Goal: Transaction & Acquisition: Purchase product/service

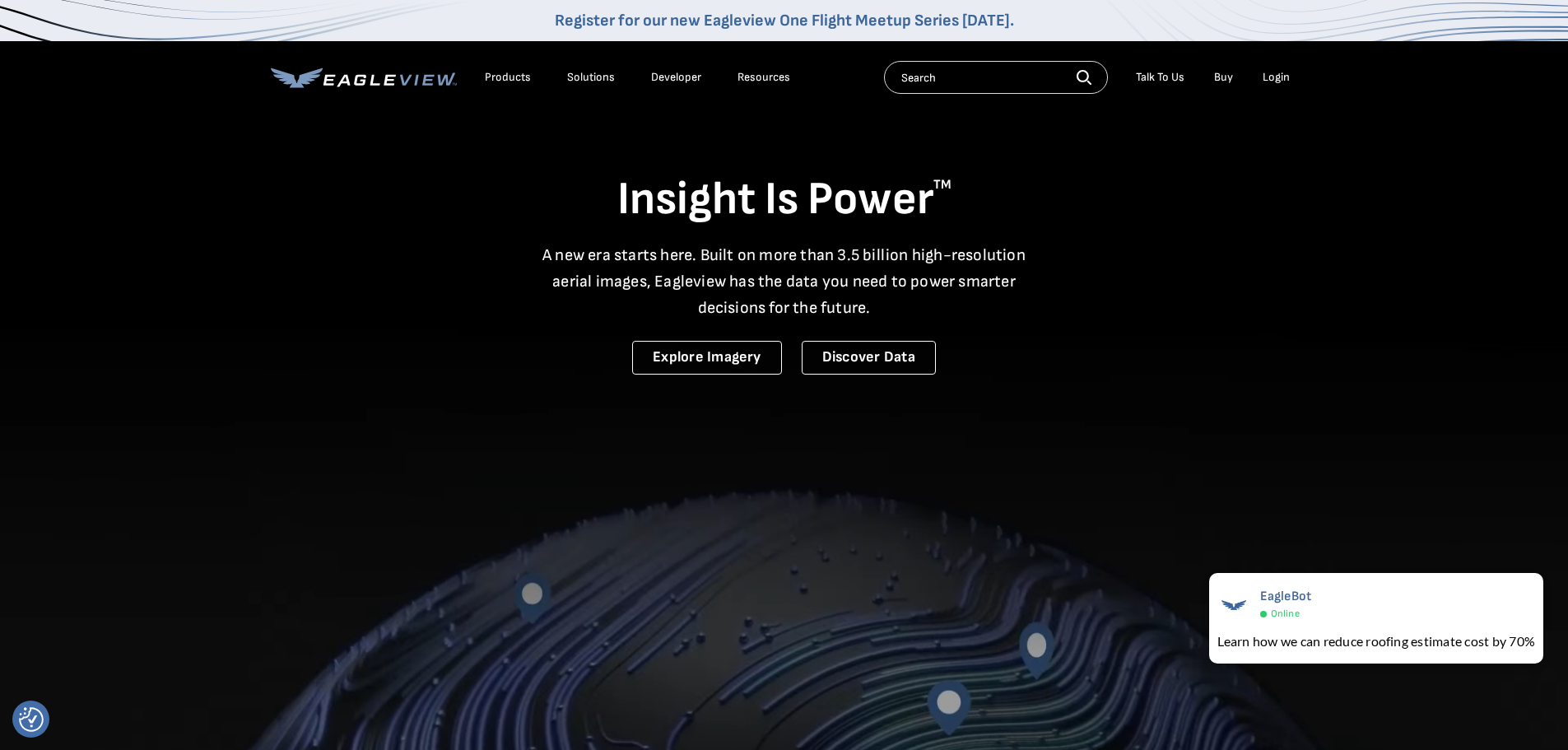
drag, startPoint x: 1287, startPoint y: 479, endPoint x: 1289, endPoint y: 470, distance: 9.2
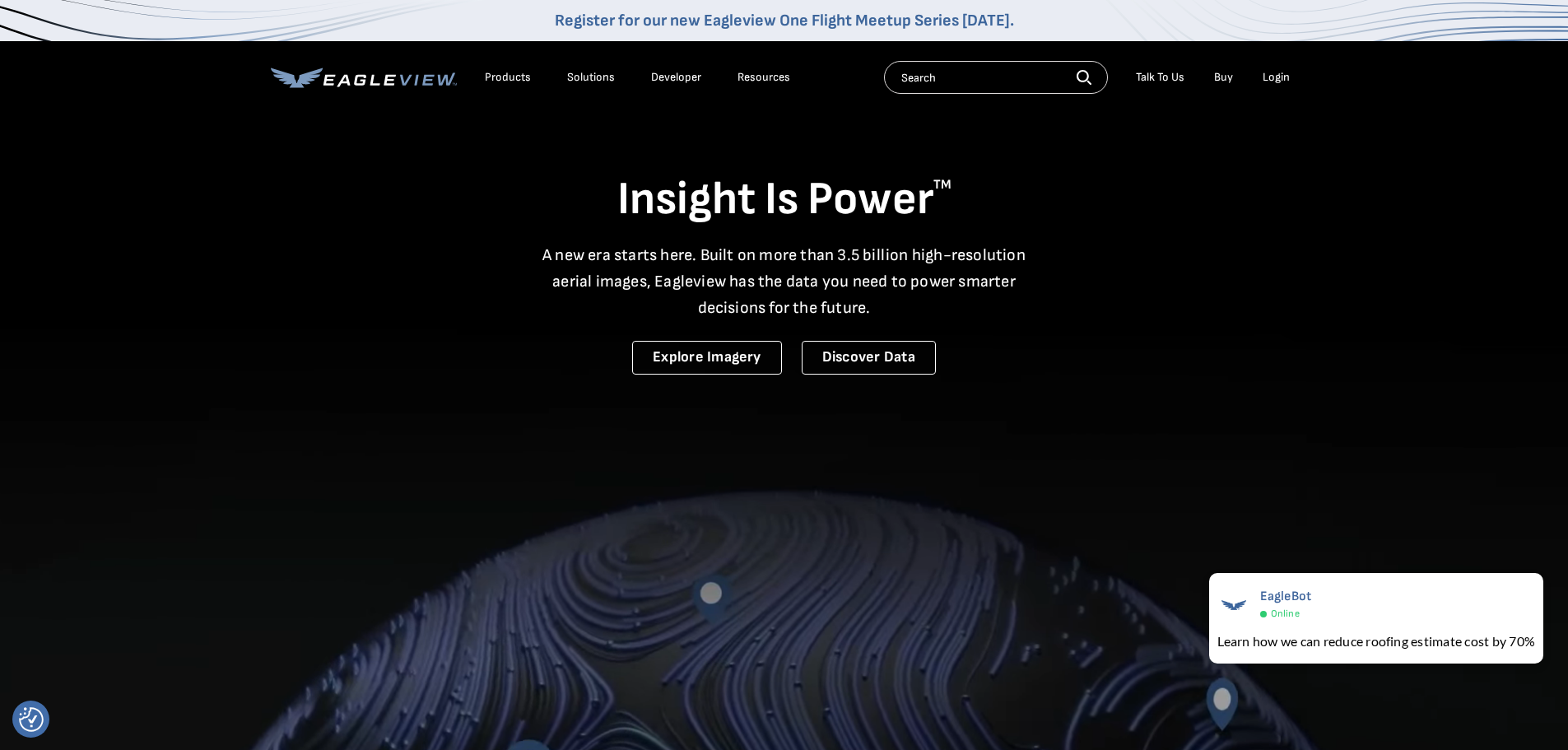
click at [1287, 475] on video at bounding box center [784, 543] width 1568 height 1086
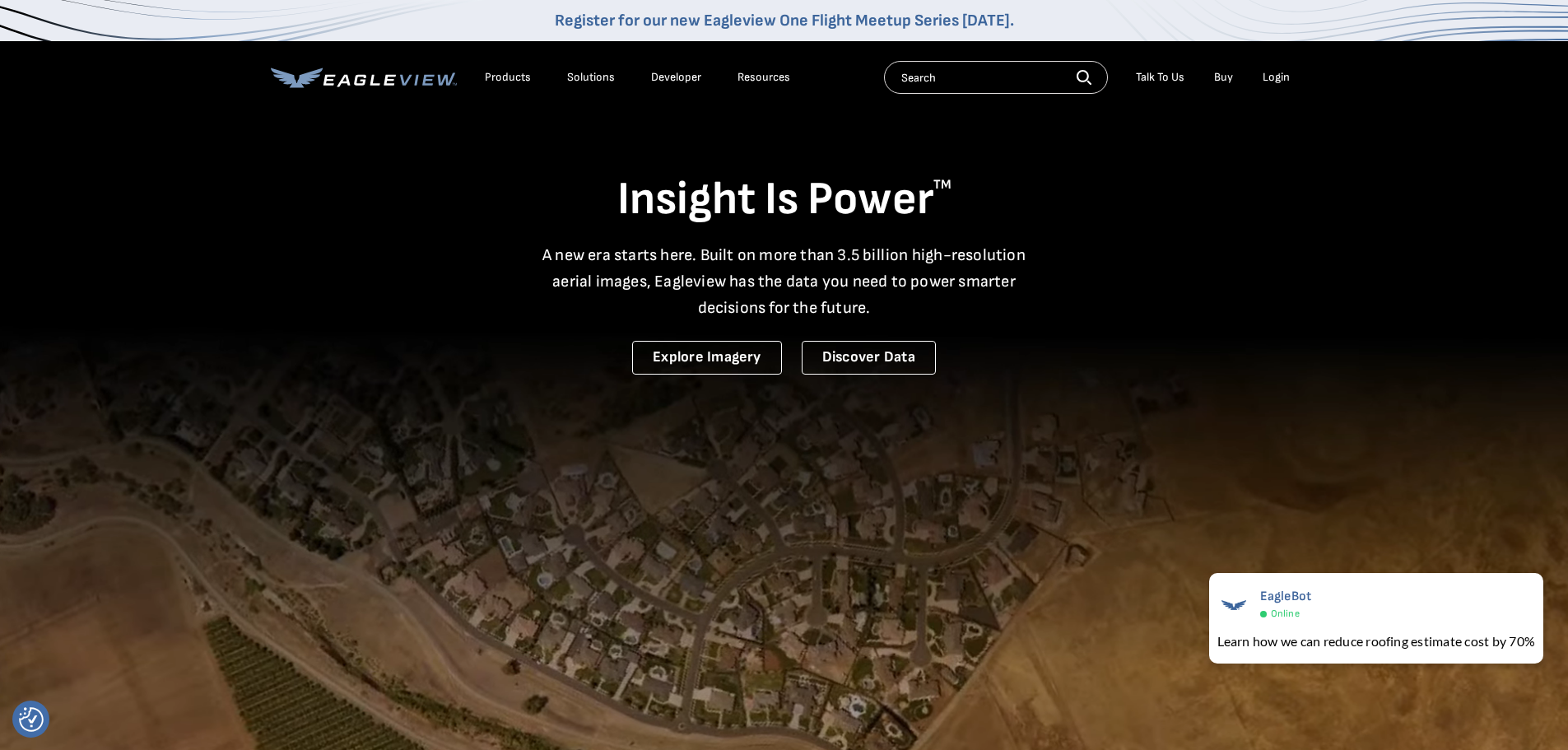
click at [1272, 72] on div "Login" at bounding box center [1277, 77] width 27 height 14
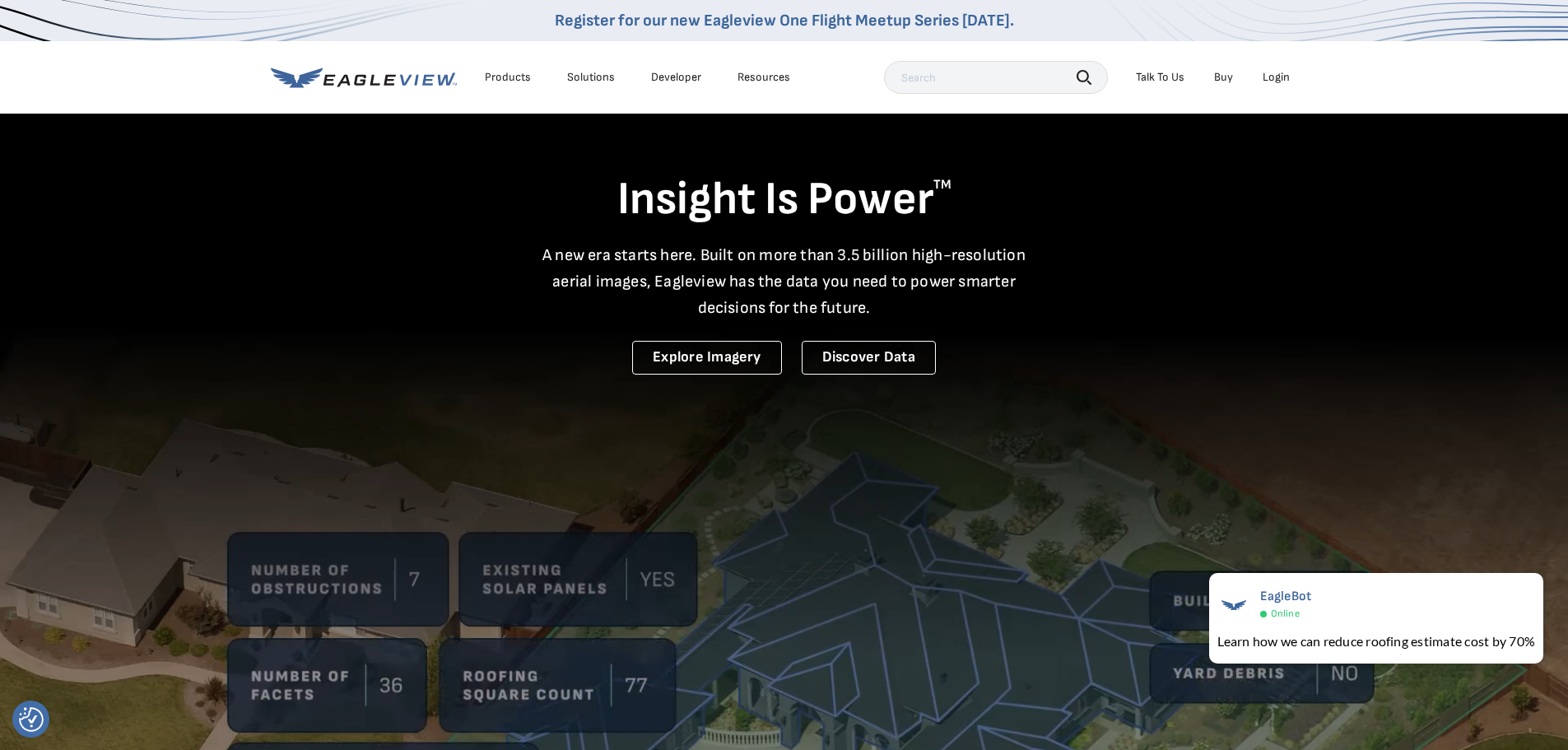
click at [1266, 76] on div "Login" at bounding box center [1277, 77] width 27 height 14
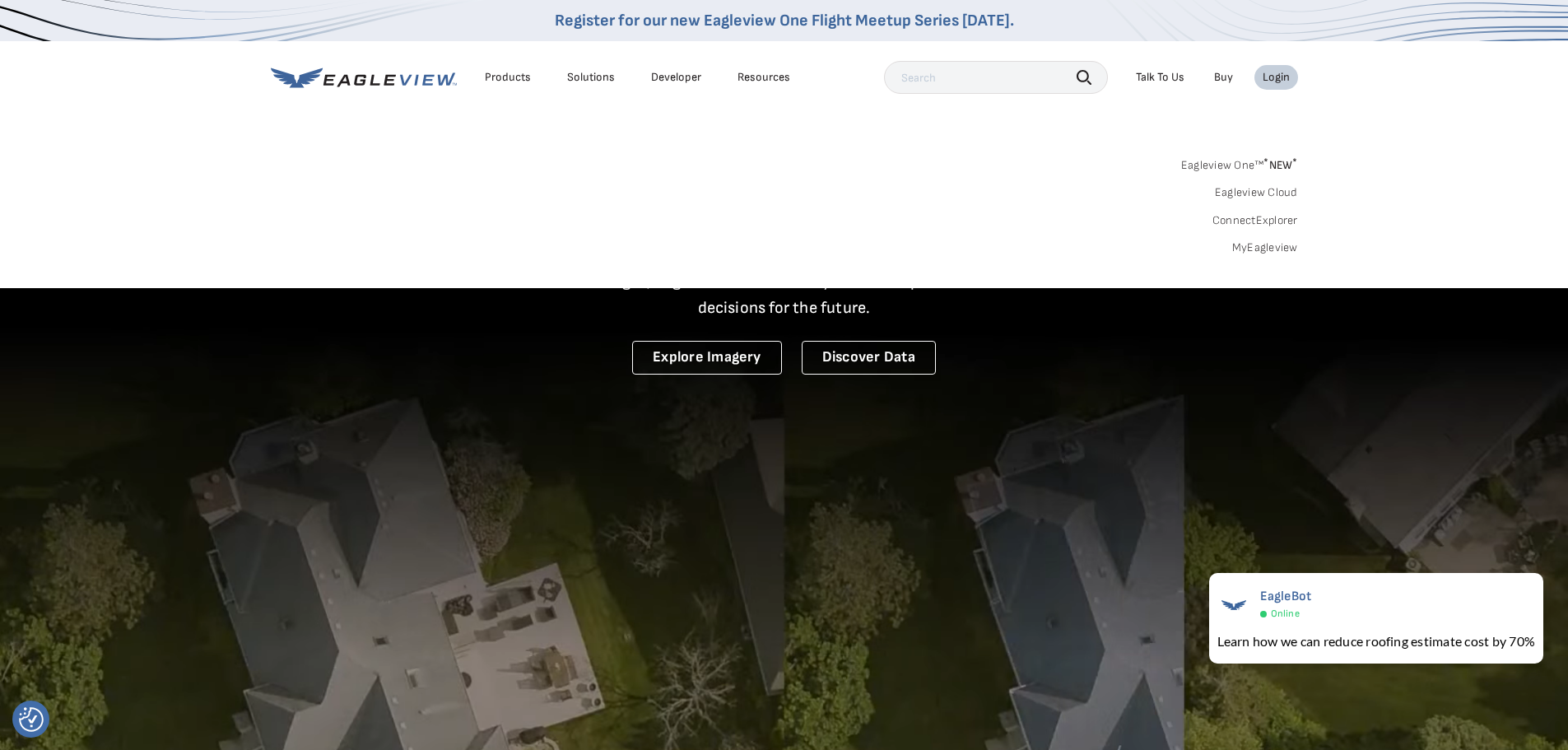
click at [683, 72] on link "Developer" at bounding box center [675, 77] width 50 height 14
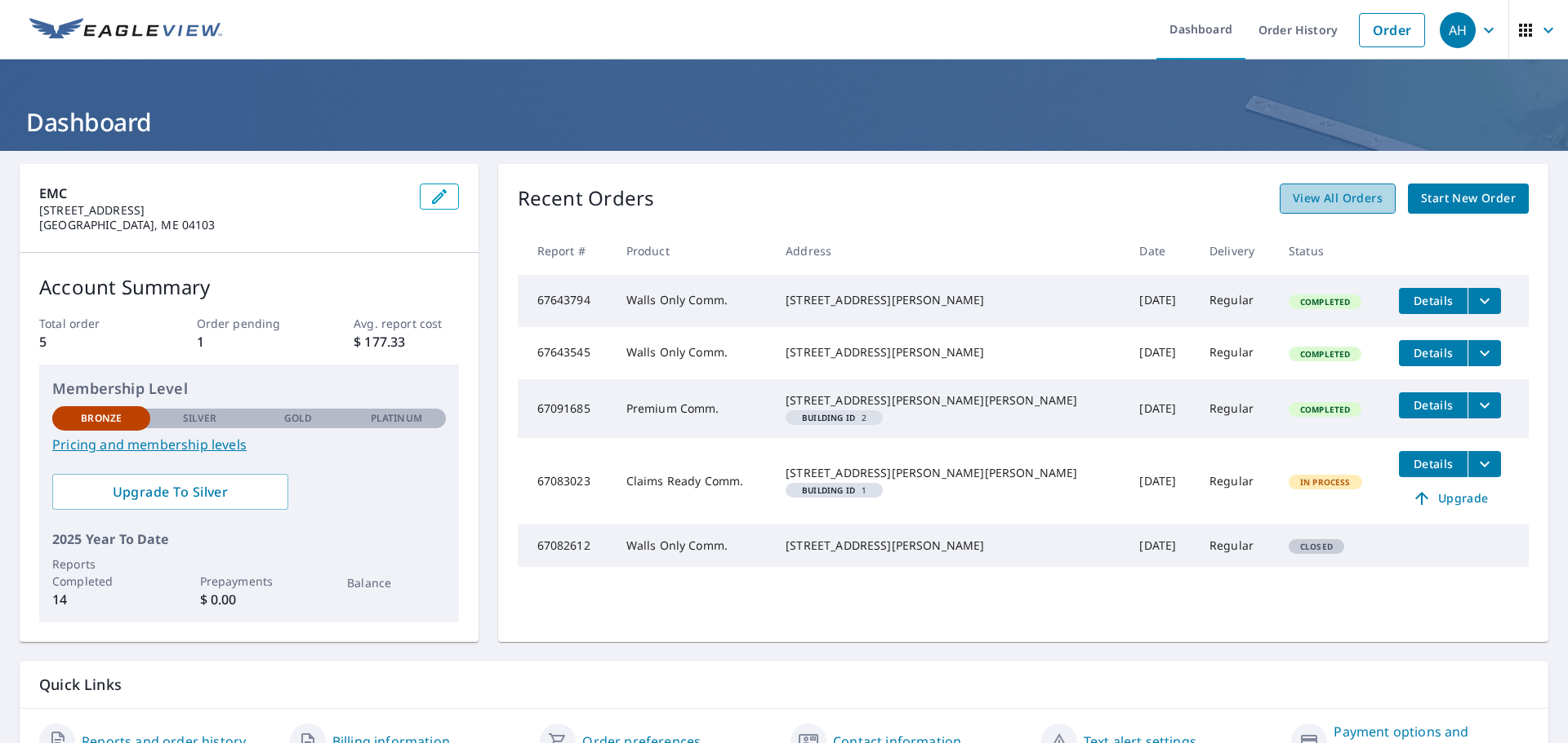
click at [1309, 193] on span "View All Orders" at bounding box center [1337, 198] width 90 height 20
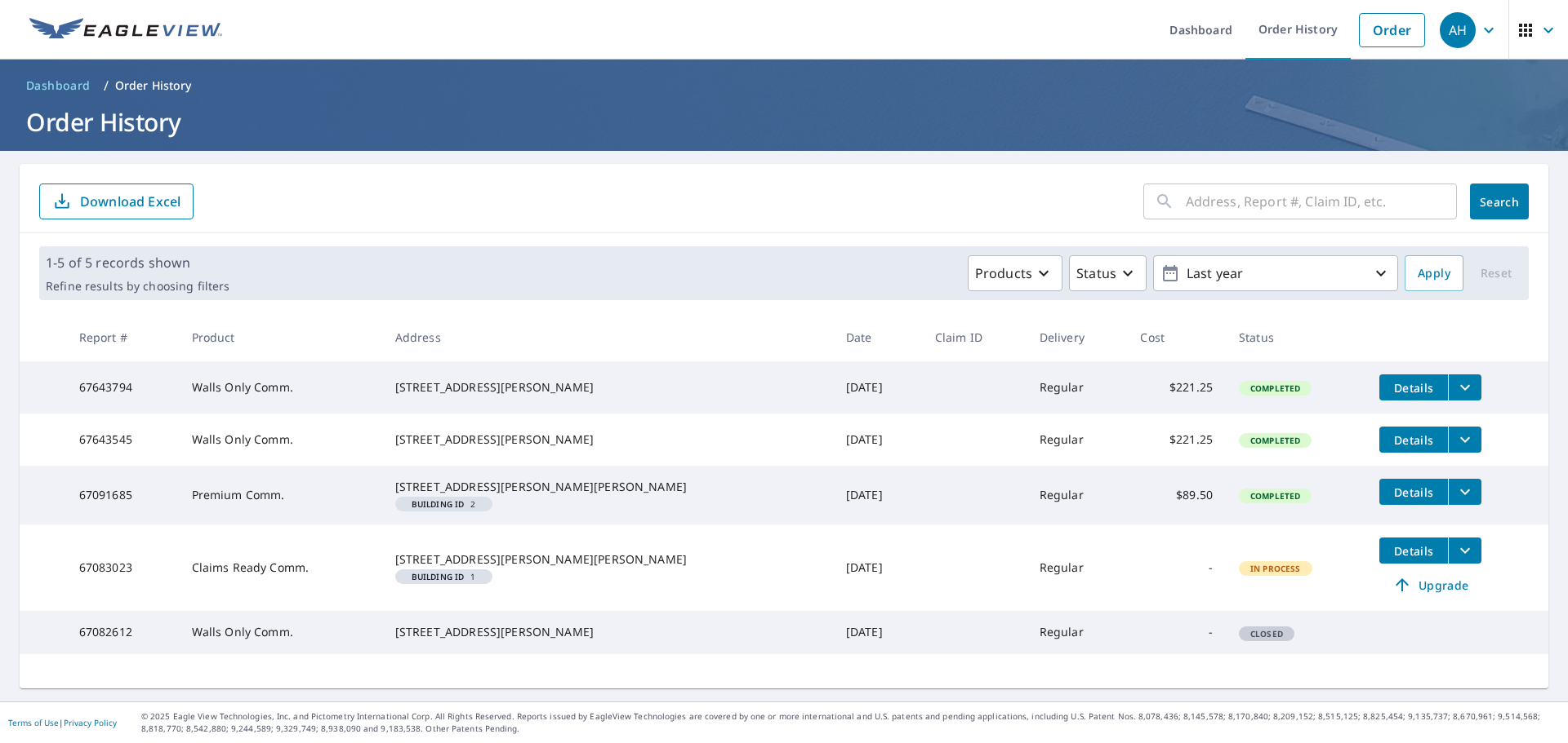
scroll to position [11, 0]
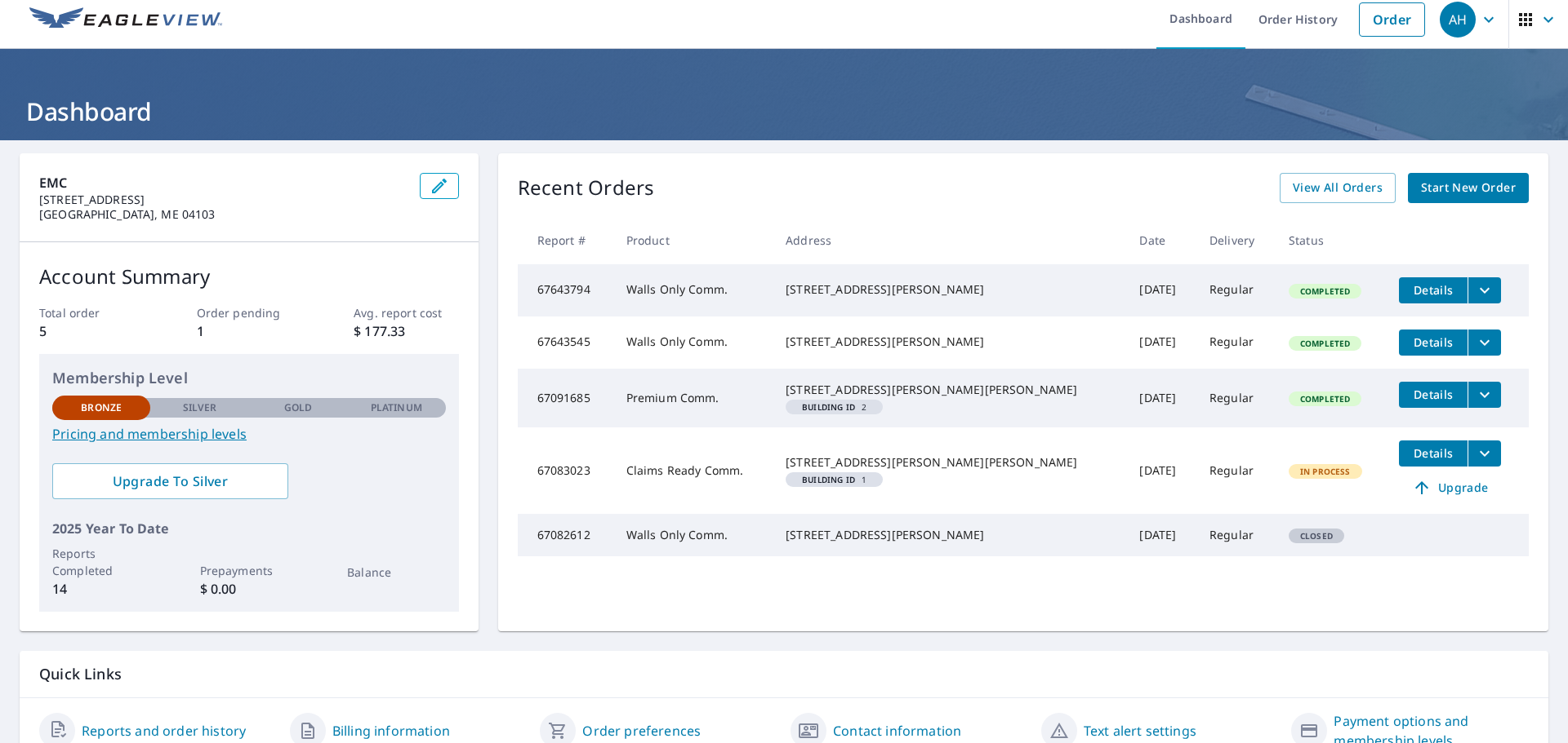
click at [1448, 183] on span "Start New Order" at bounding box center [1468, 188] width 95 height 20
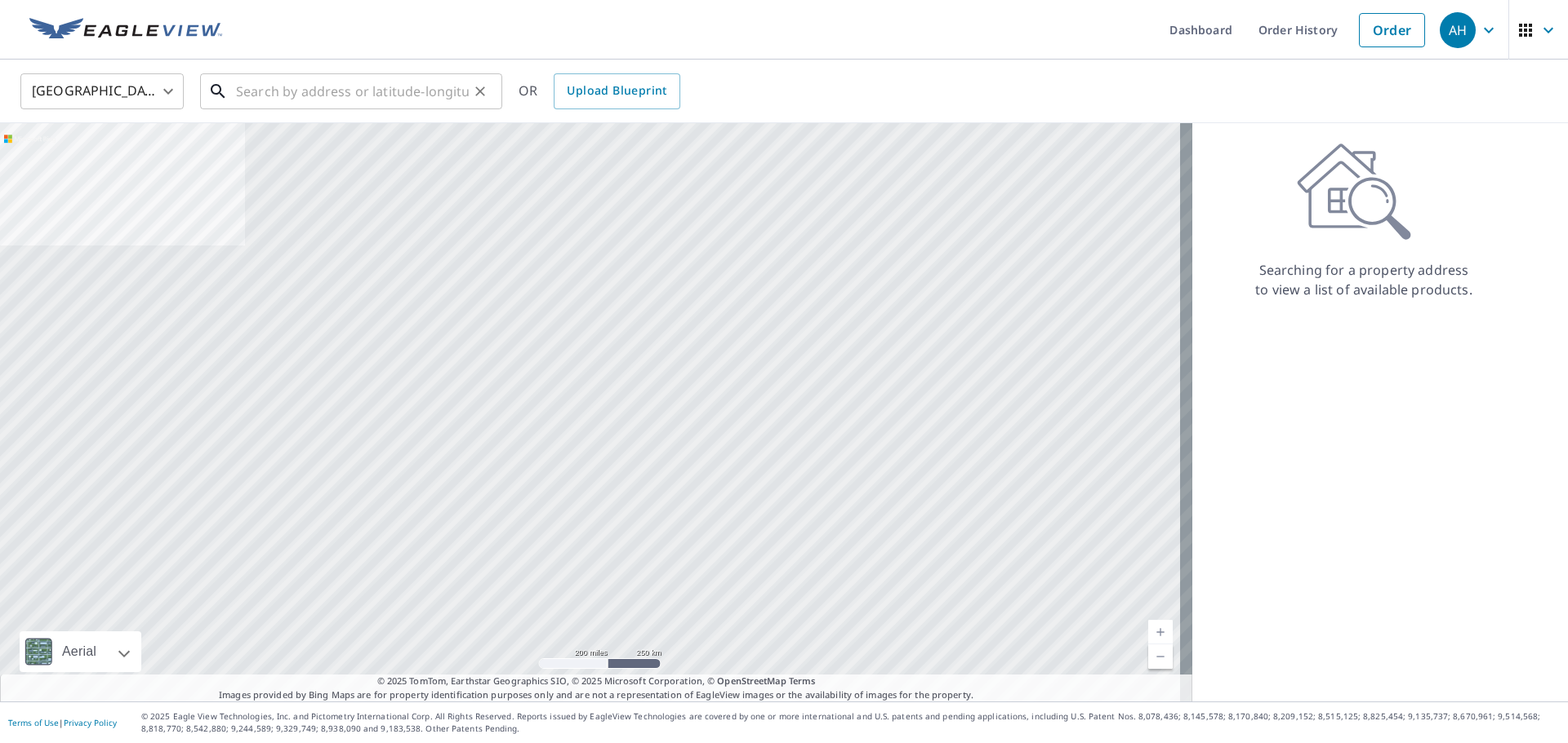
click at [346, 88] on input "text" at bounding box center [351, 91] width 232 height 46
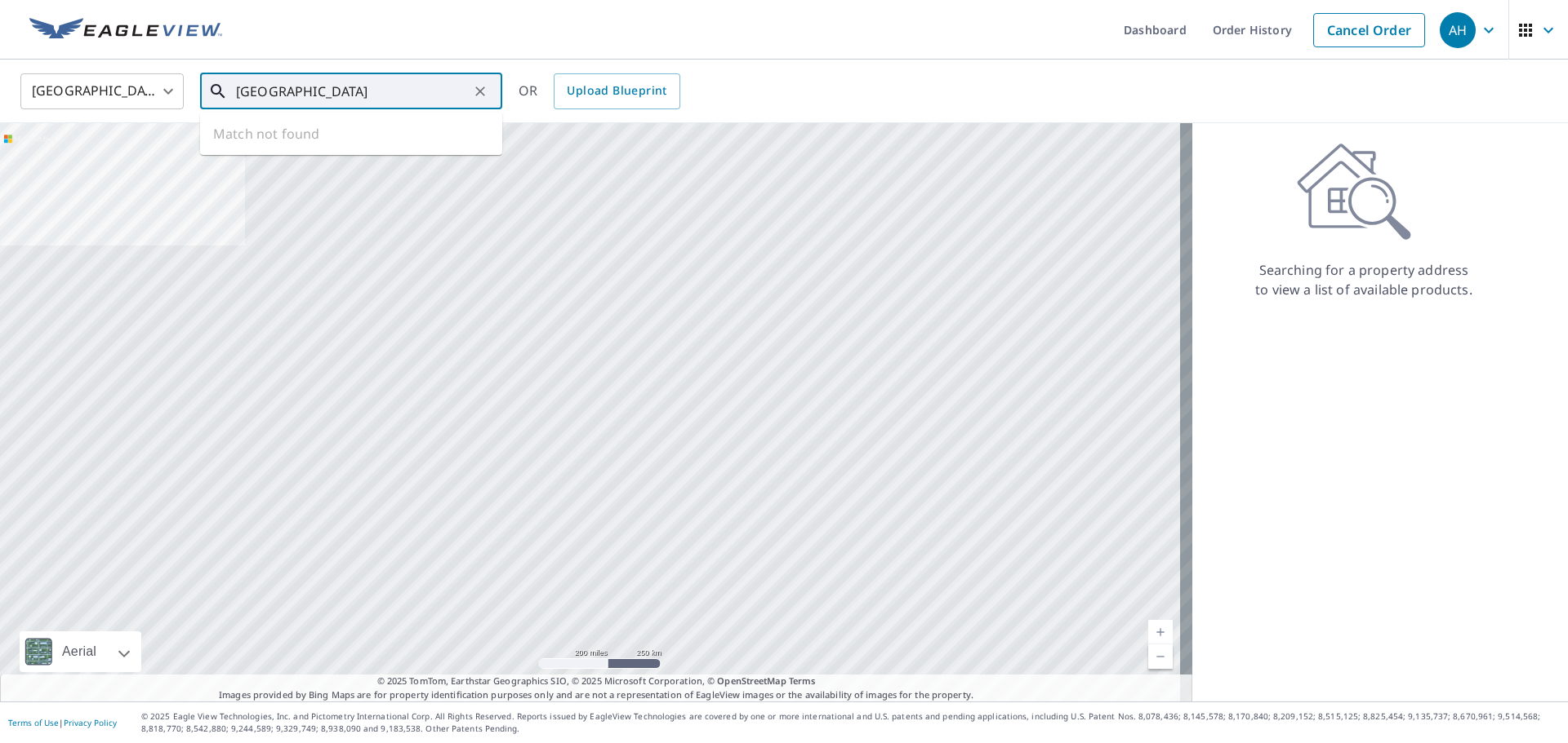
type input "searsport elementary school"
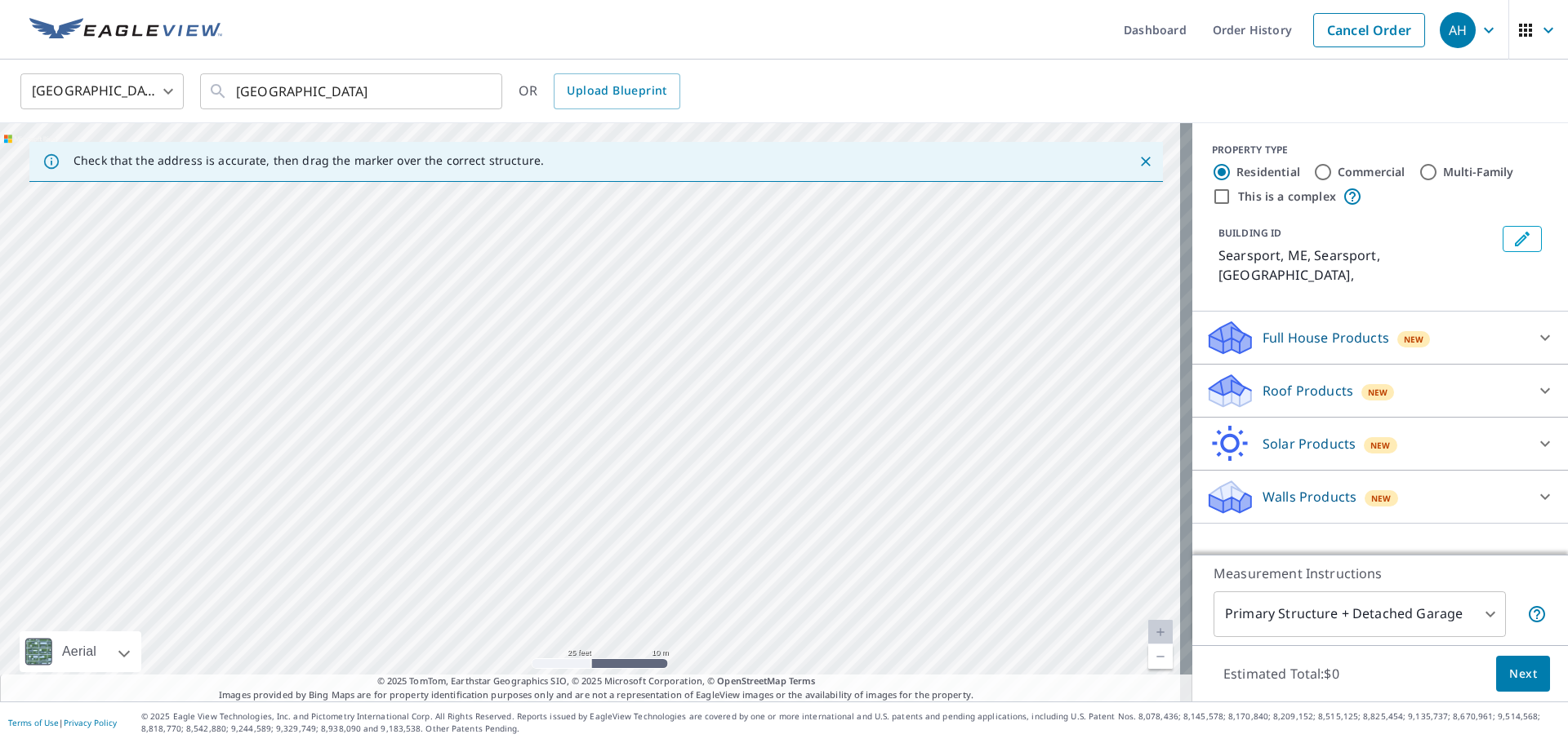
drag, startPoint x: 738, startPoint y: 547, endPoint x: 726, endPoint y: 599, distance: 53.4
click at [726, 599] on div "Searsport, ME Searsport, ME" at bounding box center [596, 412] width 1192 height 578
drag, startPoint x: 730, startPoint y: 391, endPoint x: 702, endPoint y: 572, distance: 183.2
click at [702, 572] on div "Searsport, ME Searsport, ME" at bounding box center [596, 412] width 1192 height 578
drag, startPoint x: 776, startPoint y: 489, endPoint x: 812, endPoint y: 630, distance: 145.5
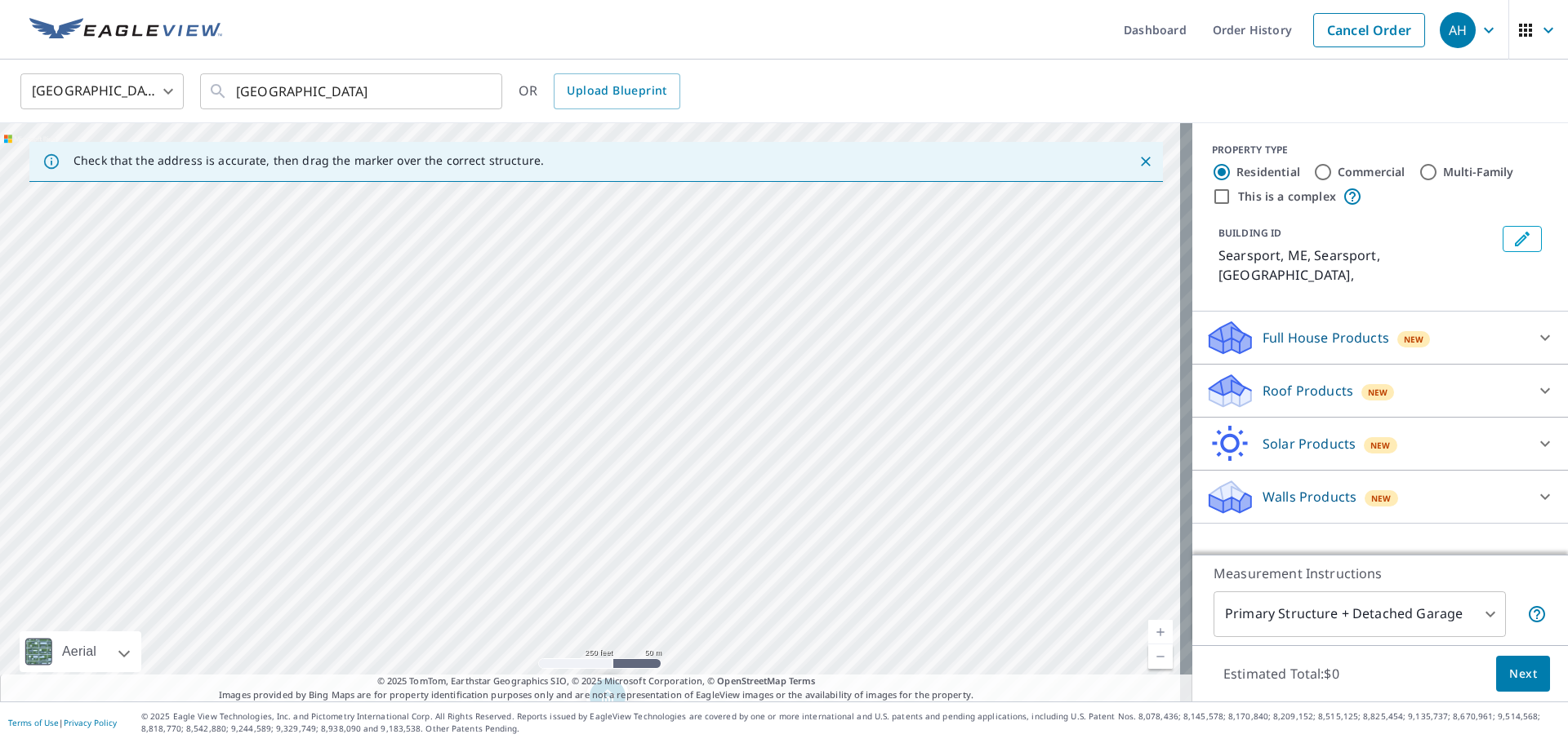
click at [812, 630] on div "Searsport, ME Searsport, ME" at bounding box center [596, 412] width 1192 height 578
drag, startPoint x: 671, startPoint y: 596, endPoint x: 536, endPoint y: 313, distance: 313.6
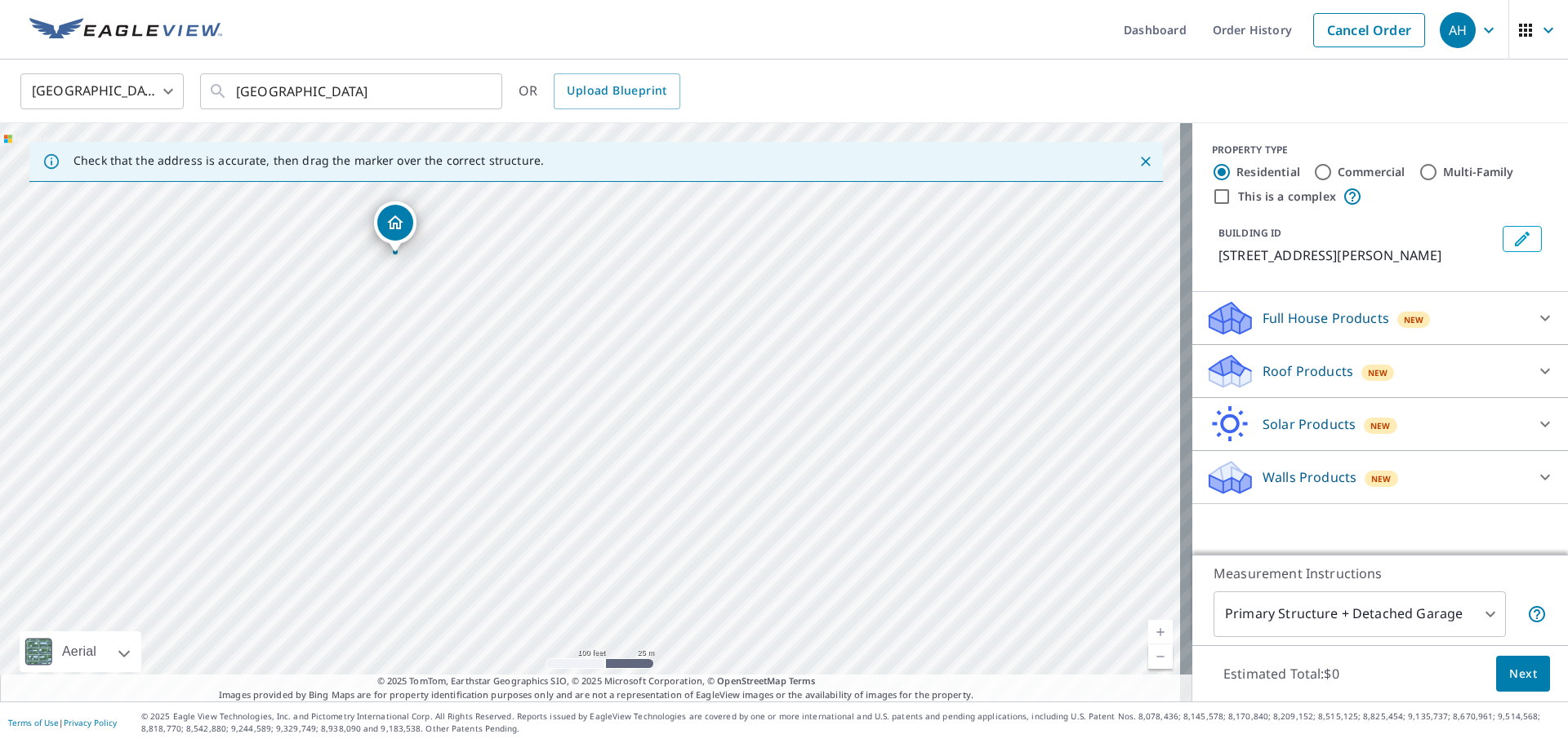
click at [1292, 475] on p "Walls Products" at bounding box center [1309, 477] width 94 height 19
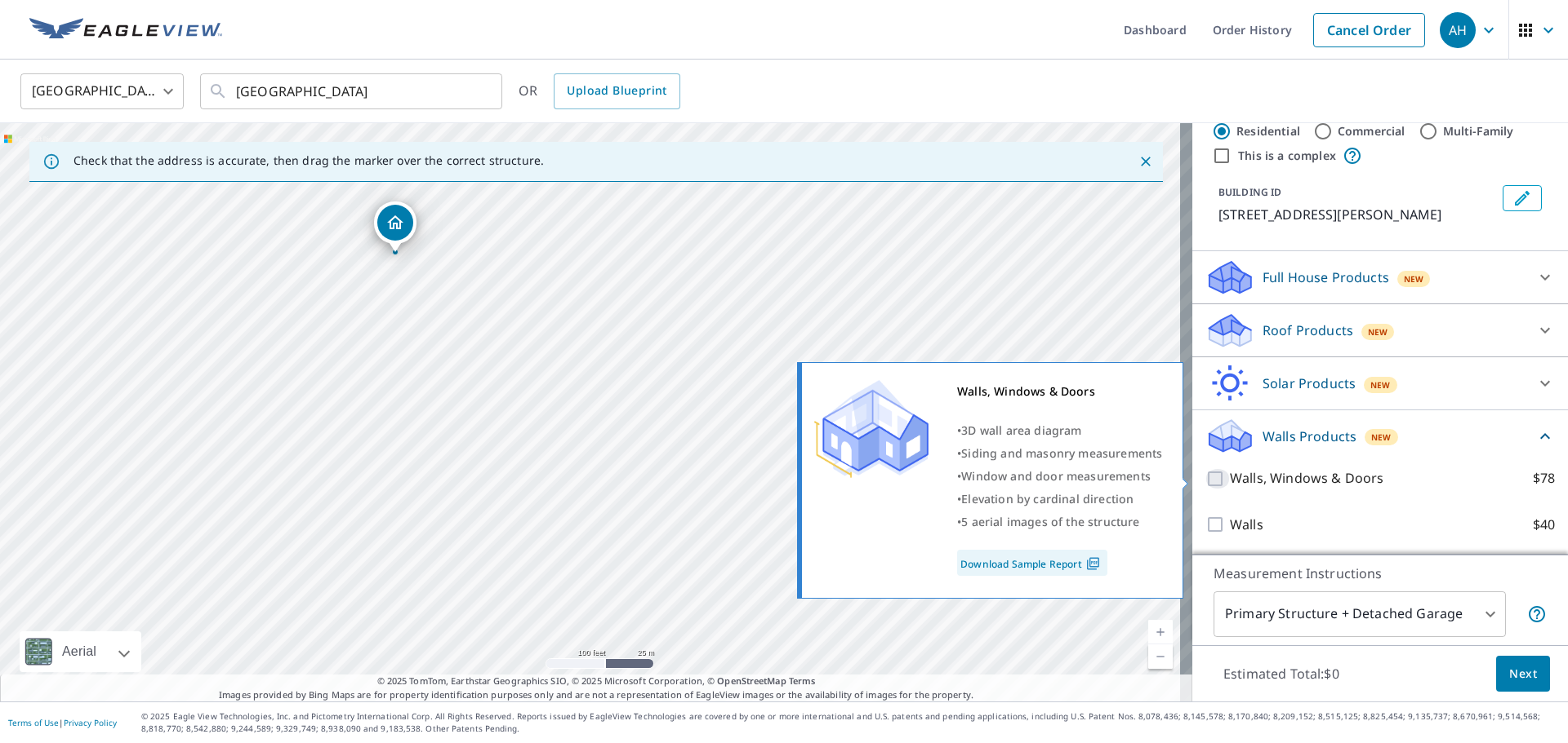
click at [1206, 478] on input "Walls, Windows & Doors $78" at bounding box center [1217, 479] width 24 height 19
checkbox input "true"
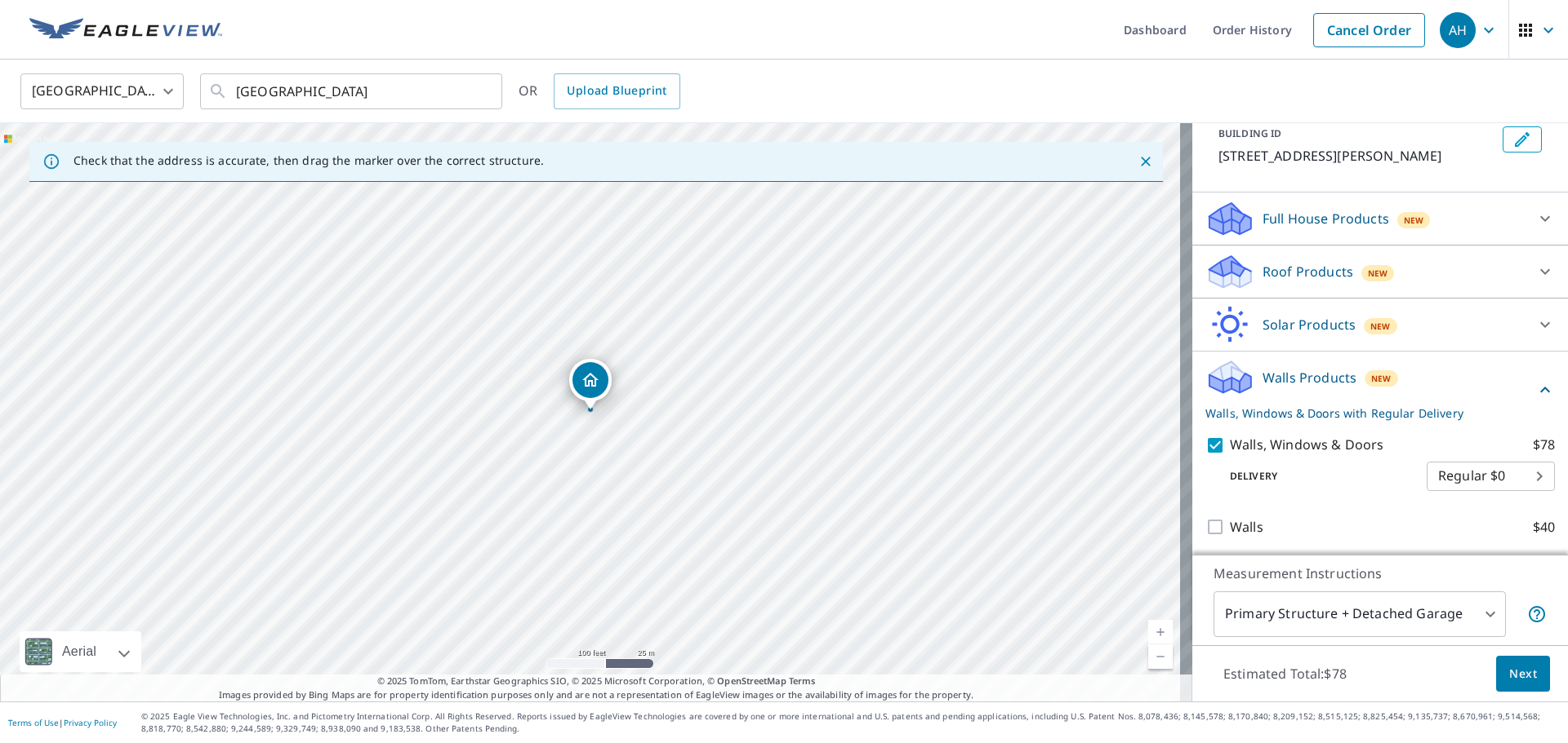
scroll to position [122, 0]
click at [1509, 671] on span "Next" at bounding box center [1522, 675] width 28 height 20
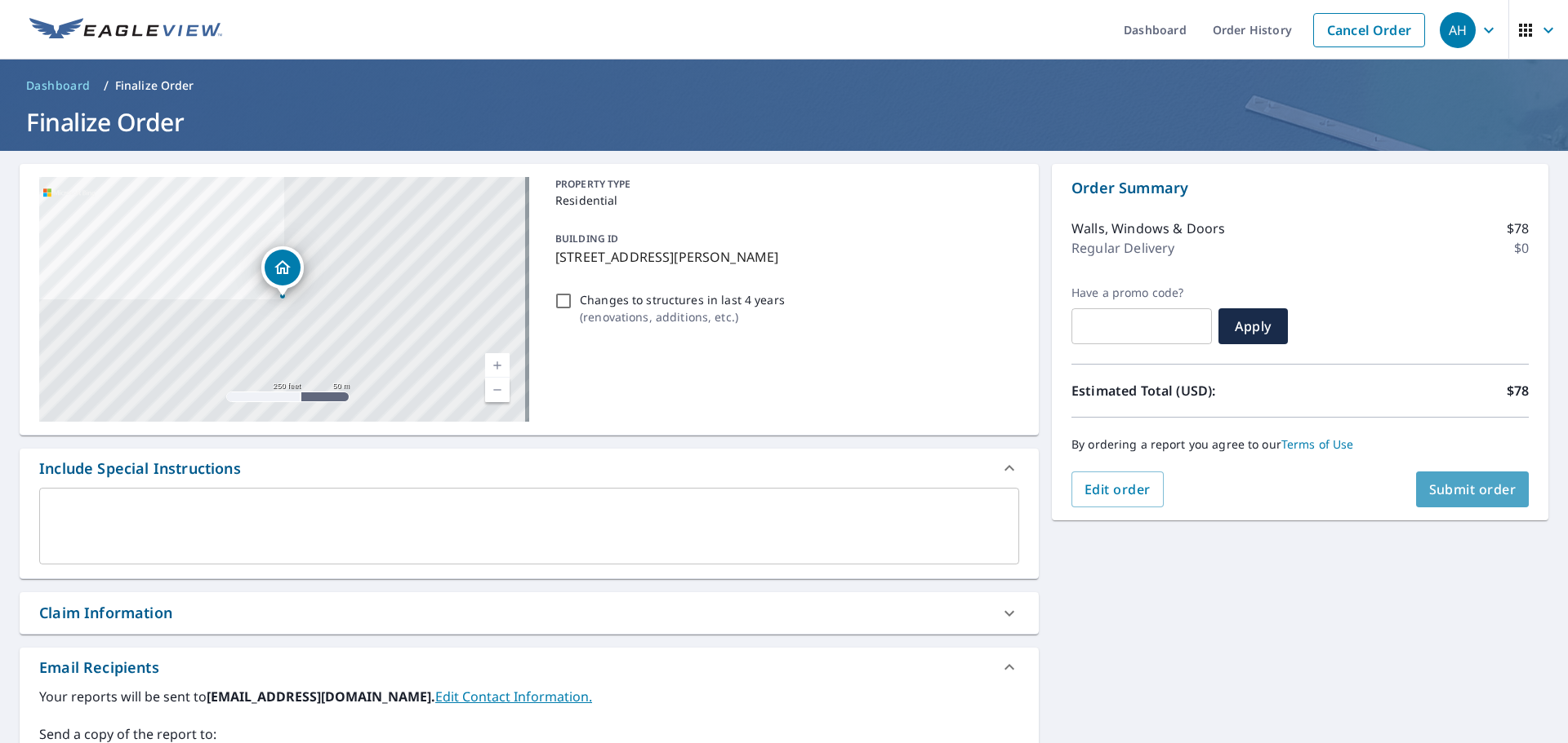
click at [1439, 494] on span "Submit order" at bounding box center [1472, 489] width 87 height 18
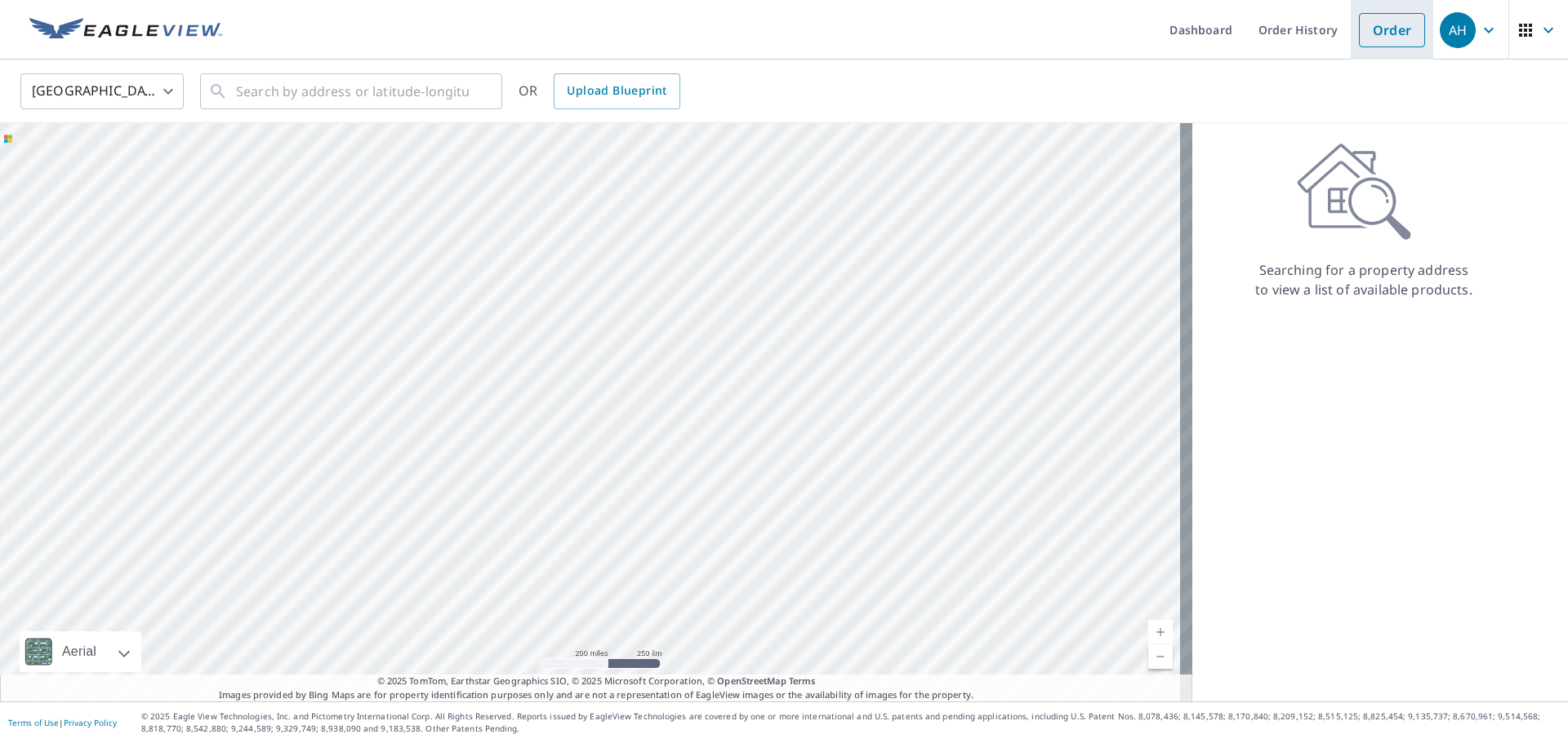
click at [1394, 23] on link "Order" at bounding box center [1391, 30] width 66 height 35
click at [1385, 26] on link "Order" at bounding box center [1391, 30] width 66 height 35
click at [1297, 39] on link "Order History" at bounding box center [1298, 30] width 106 height 60
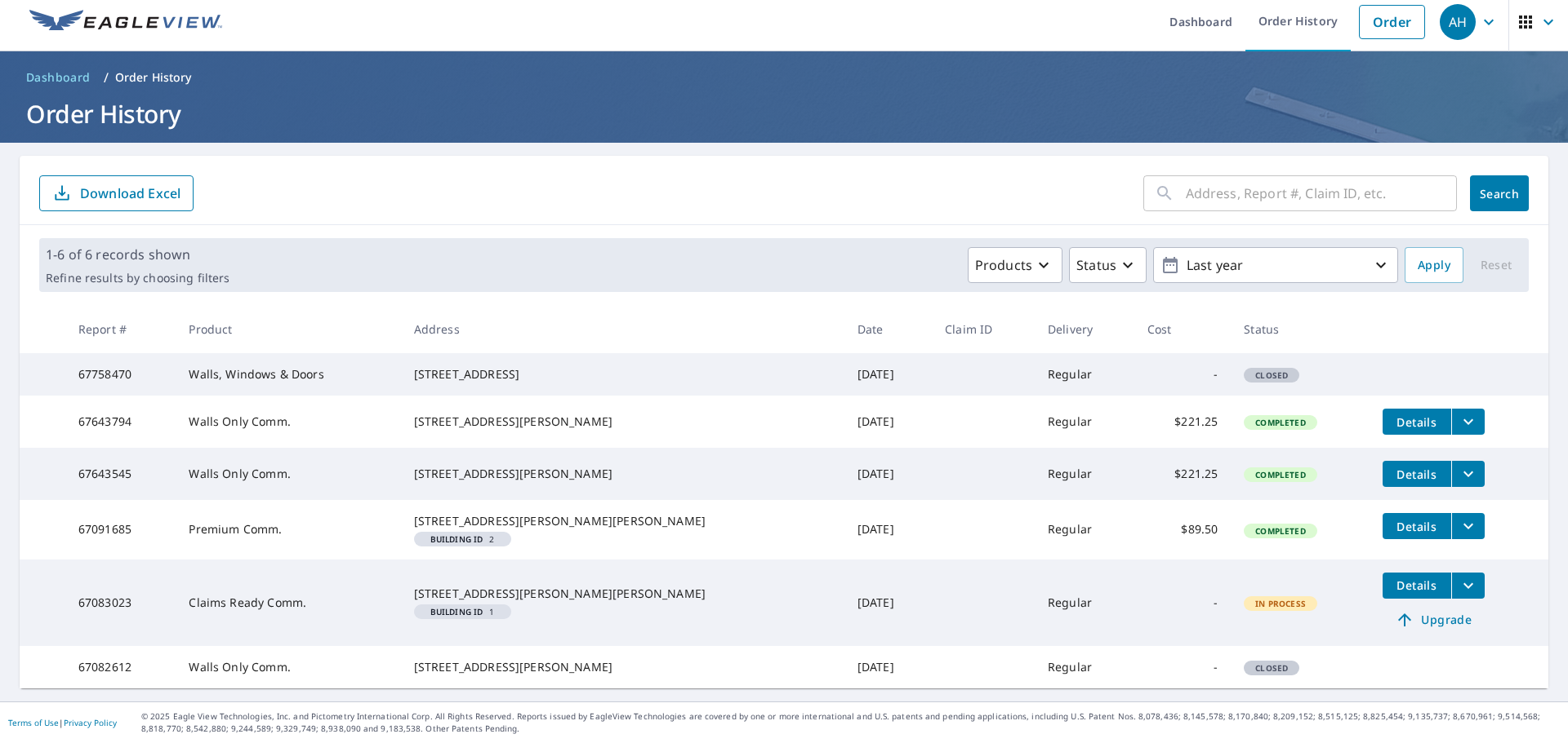
scroll to position [69, 0]
click at [1451, 572] on button "filesDropdownBtn-67083023" at bounding box center [1467, 585] width 34 height 26
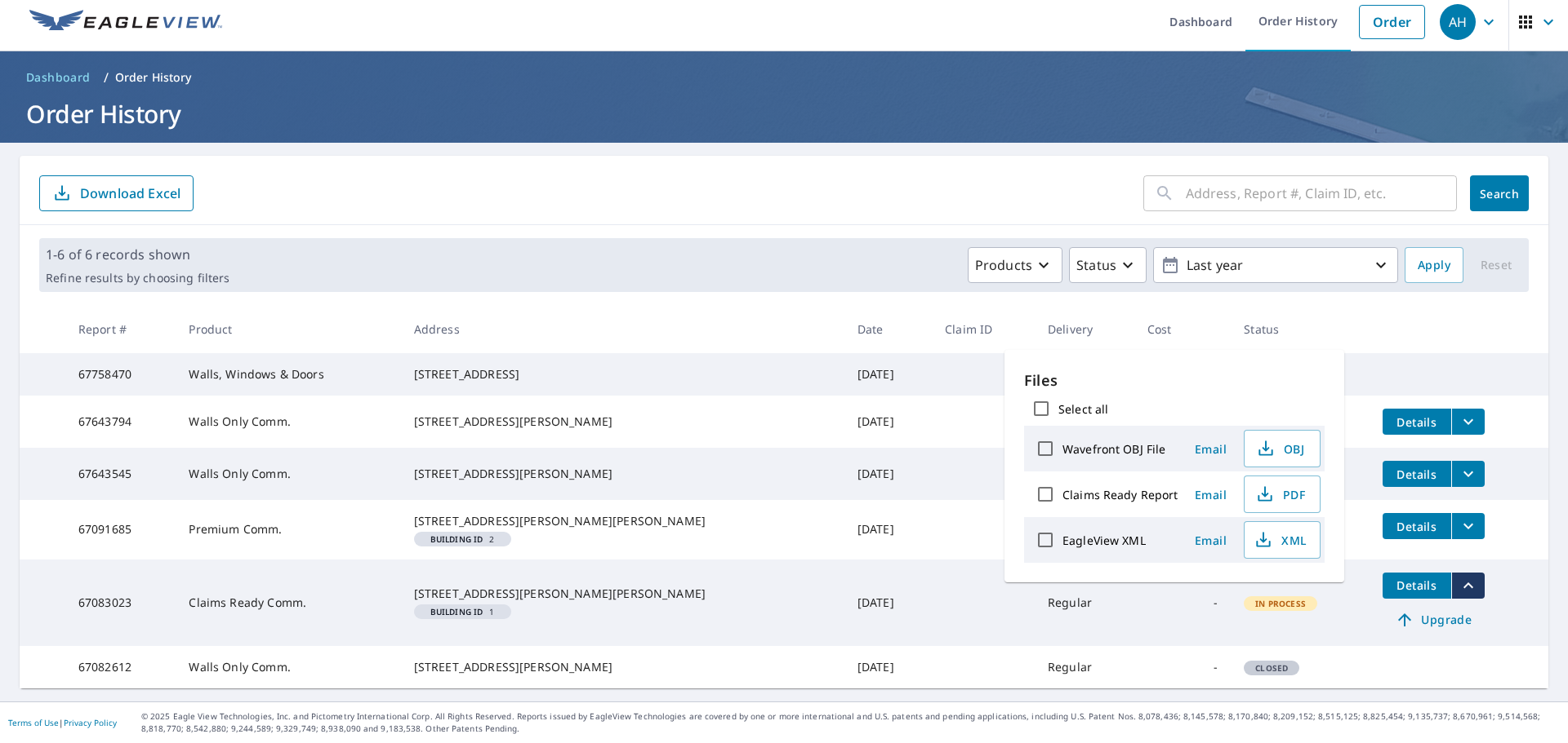
click at [1400, 578] on span "Details" at bounding box center [1417, 585] width 49 height 15
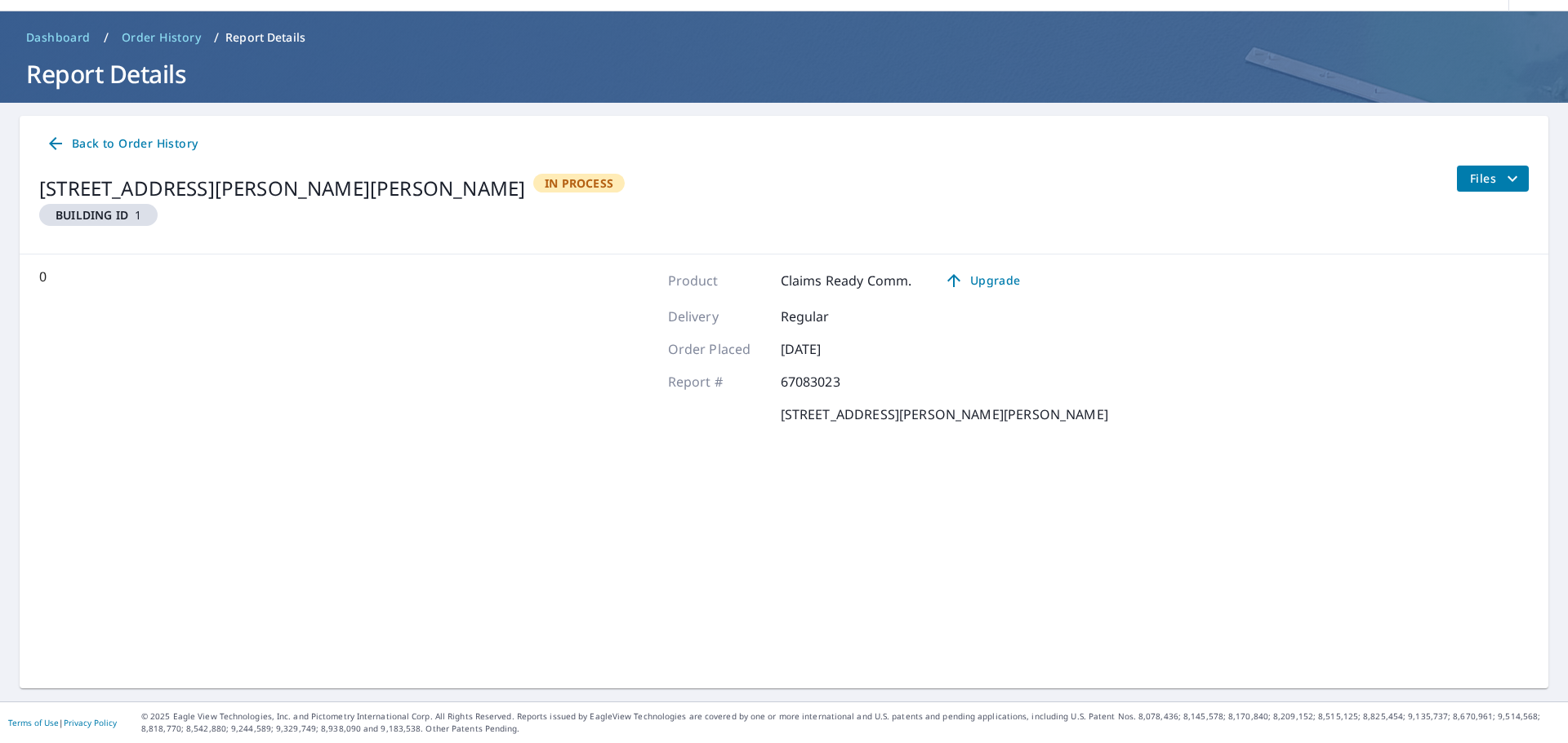
scroll to position [48, 0]
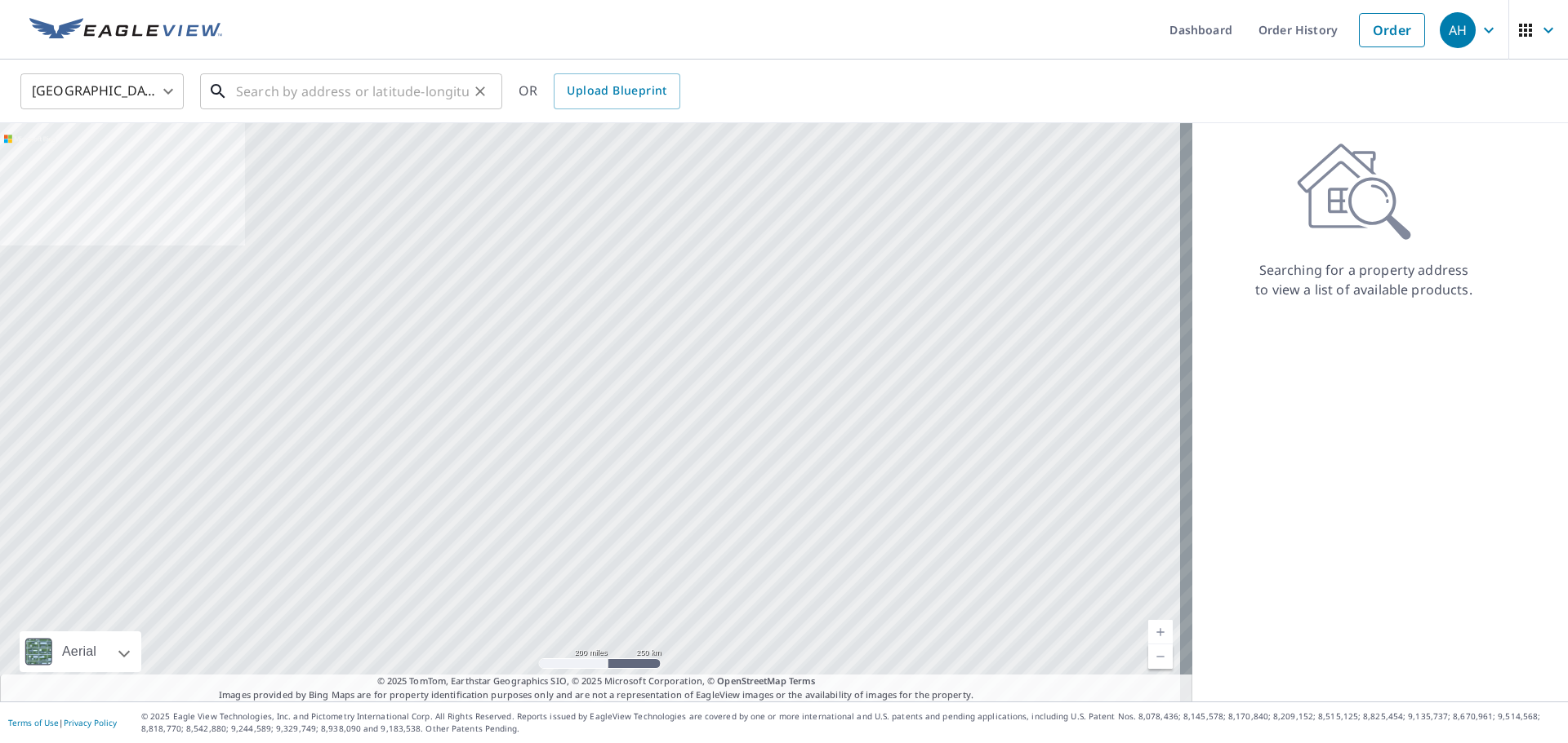
click at [389, 93] on input "text" at bounding box center [351, 91] width 232 height 46
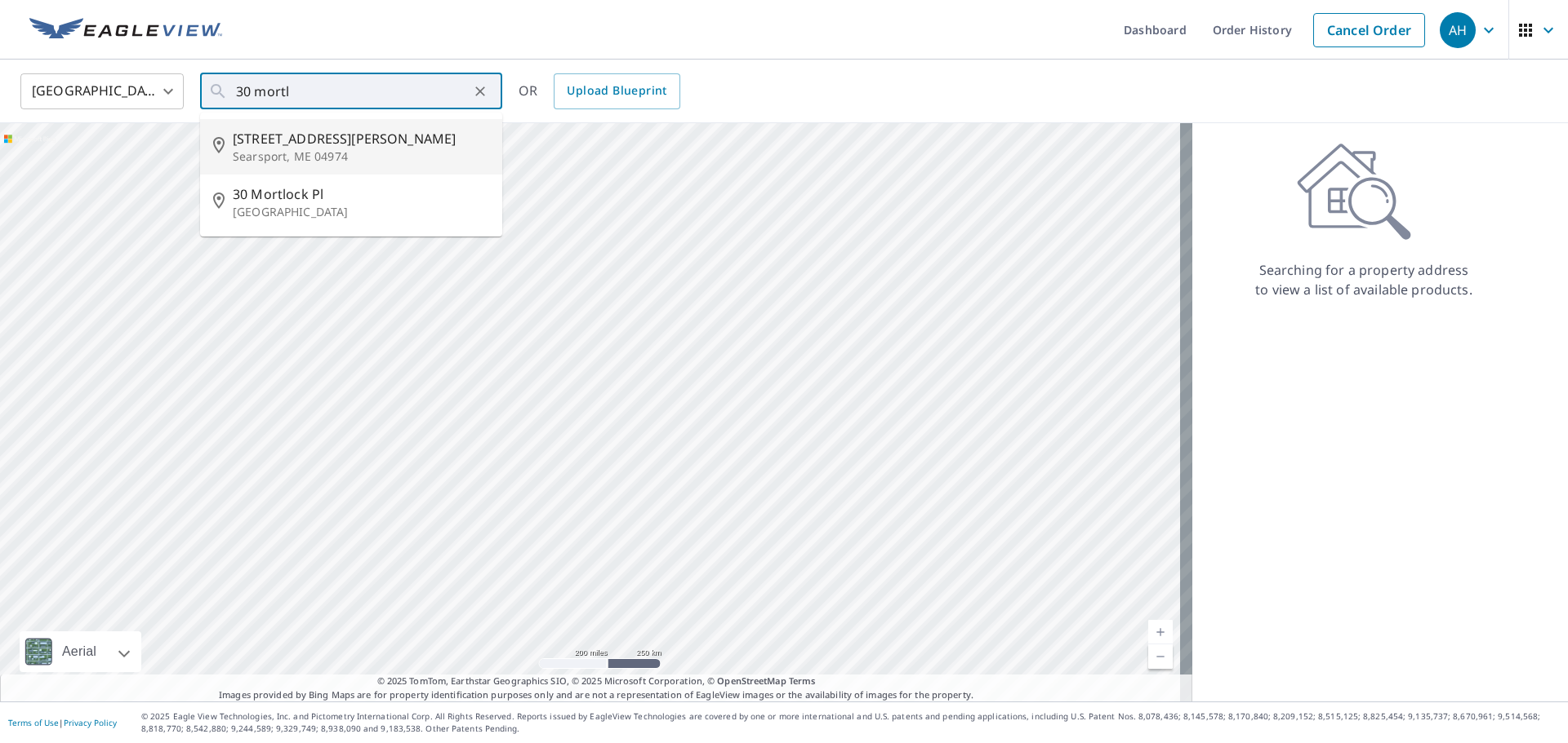
type input "30 Mortland Rd Searsport, ME 04974"
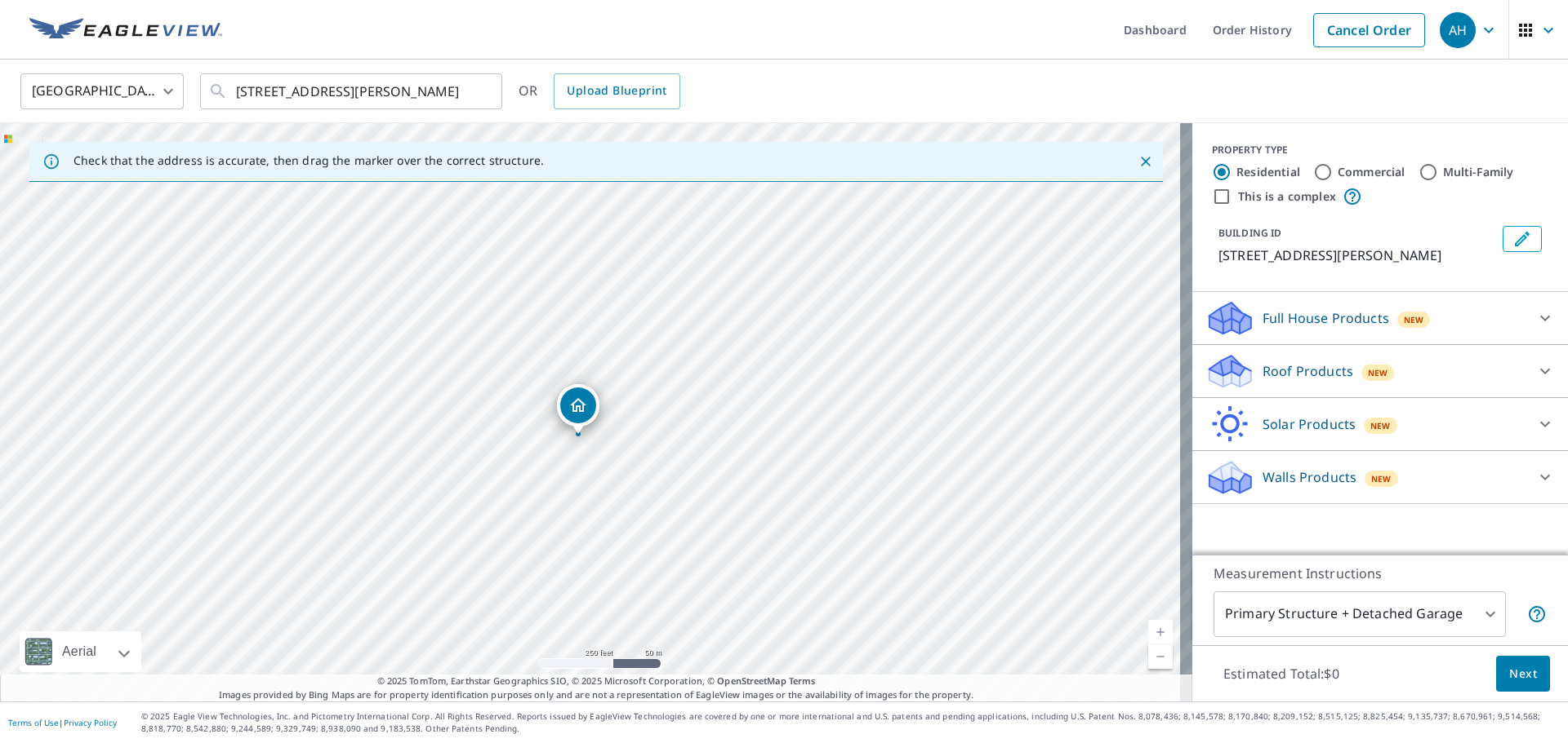
drag, startPoint x: 589, startPoint y: 386, endPoint x: 576, endPoint y: 410, distance: 27.3
click at [1539, 474] on icon at bounding box center [1544, 477] width 19 height 19
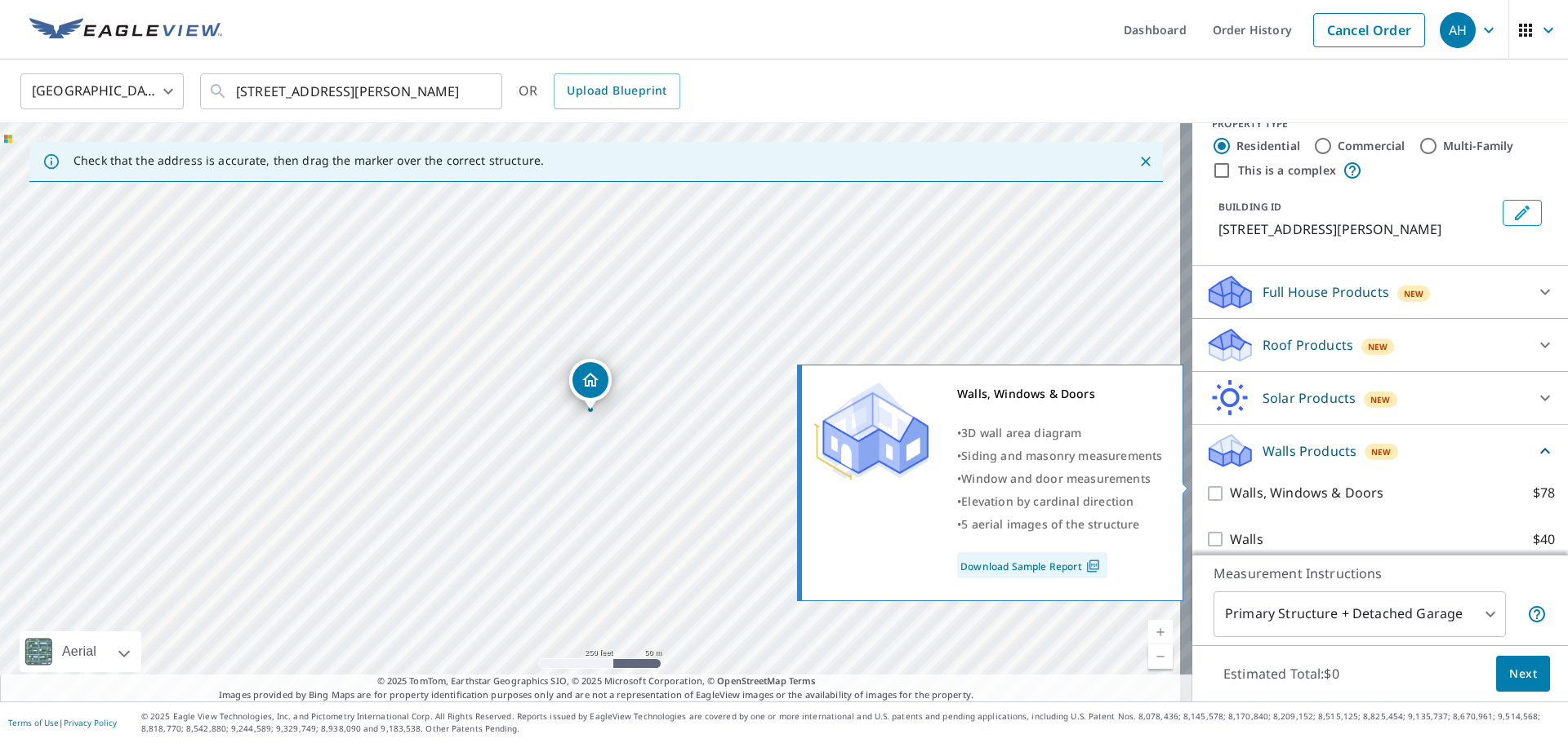
scroll to position [41, 0]
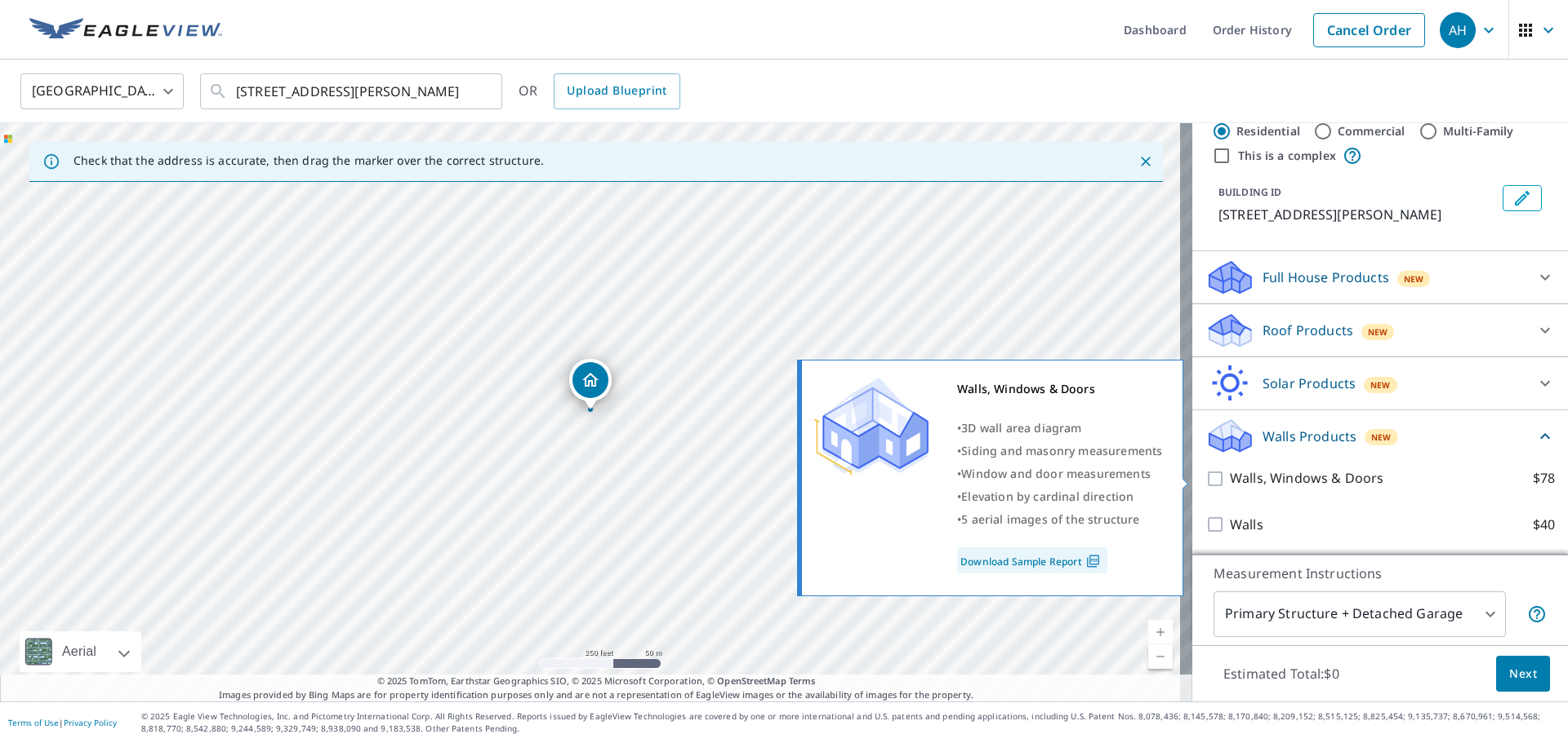
click at [1205, 482] on input "Walls, Windows & Doors $78" at bounding box center [1217, 479] width 24 height 19
checkbox input "true"
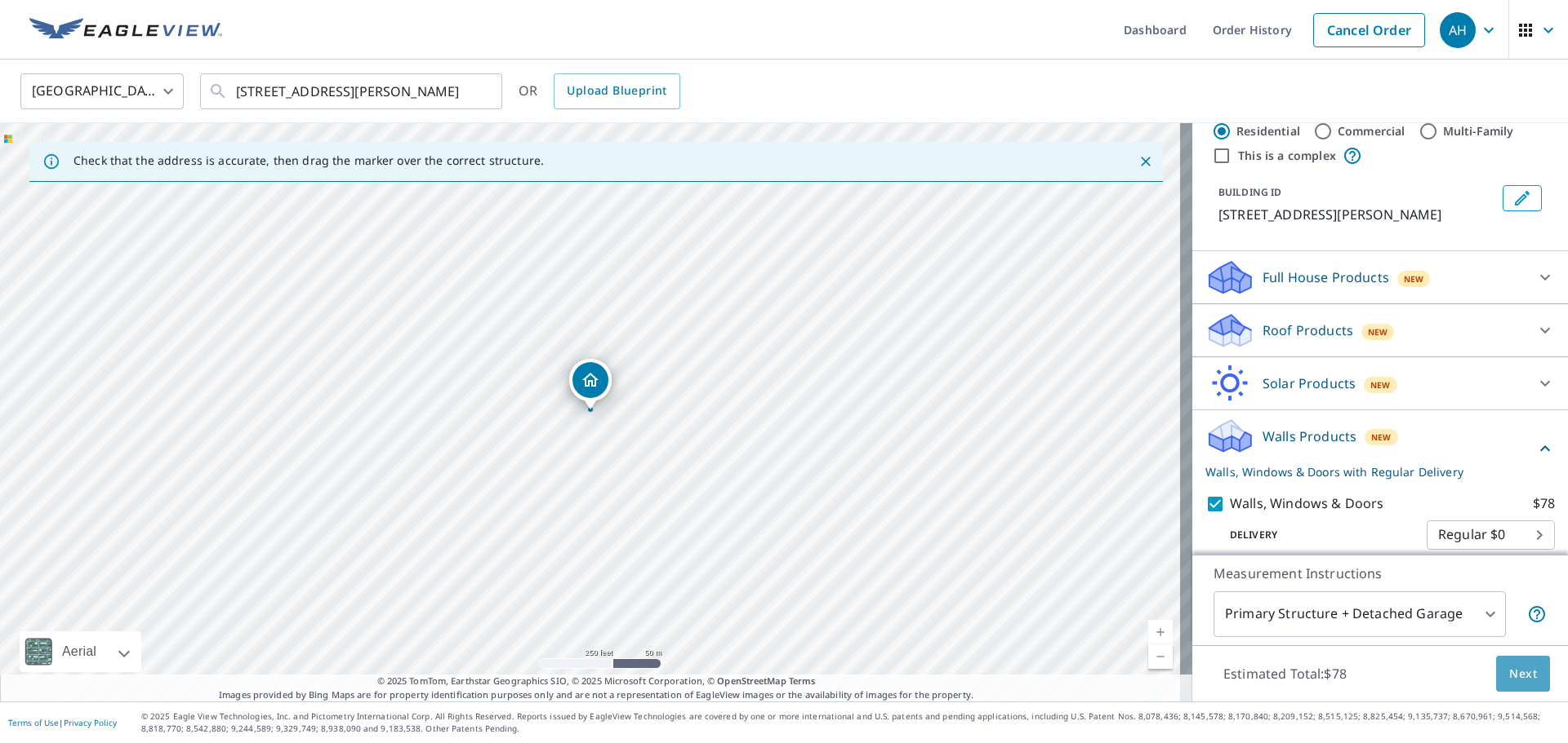
click at [1511, 676] on span "Next" at bounding box center [1522, 675] width 28 height 20
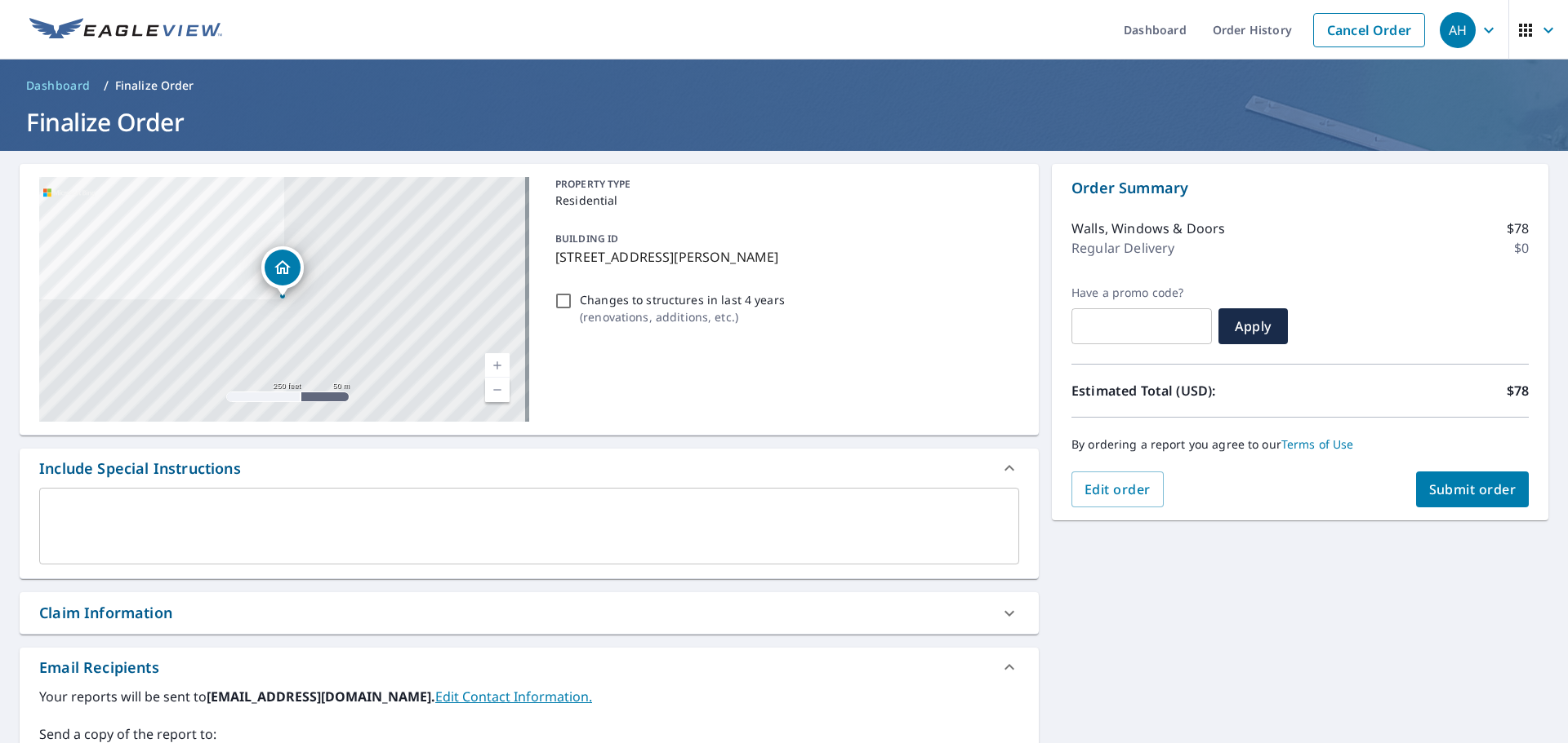
click at [1439, 491] on span "Submit order" at bounding box center [1472, 489] width 87 height 18
